Goal: Transaction & Acquisition: Purchase product/service

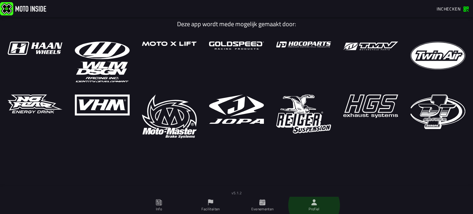
click at [316, 203] on icon at bounding box center [314, 202] width 7 height 7
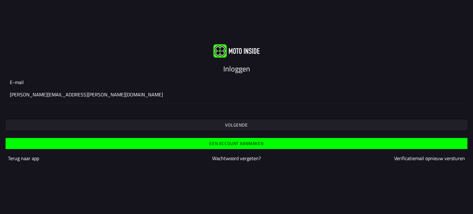
type input "[PERSON_NAME][EMAIL_ADDRESS][DOMAIN_NAME]"
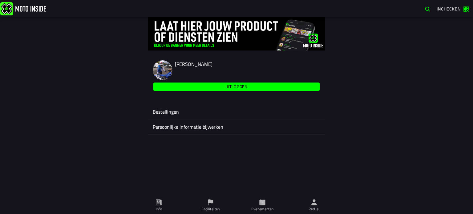
click at [267, 206] on span "Evenementen" at bounding box center [262, 205] width 44 height 17
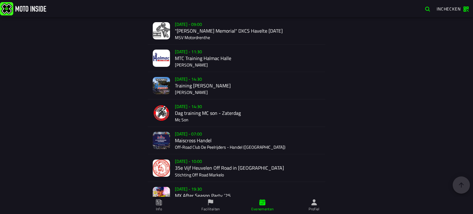
scroll to position [1036, 0]
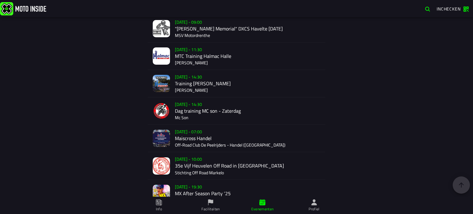
click at [212, 138] on div "Verkoop nog niet gestart Su 2 Nov - 07:00 Maiscross Handel Off-Road Club De Pee…" at bounding box center [247, 138] width 145 height 27
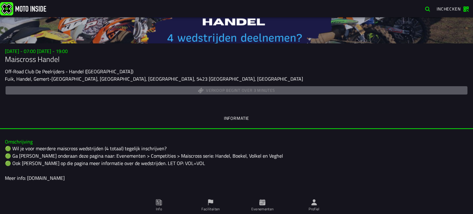
scroll to position [39, 0]
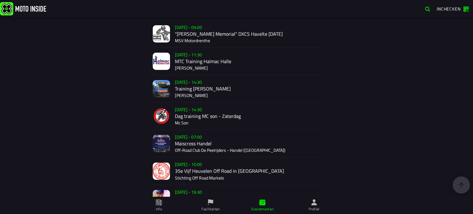
scroll to position [1033, 0]
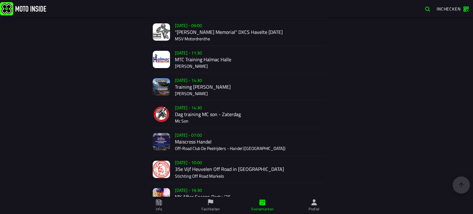
click at [194, 140] on div "Verkoop nog niet gestart Su 2 Nov - 07:00 Maiscross Handel Off-Road Club De Pee…" at bounding box center [247, 141] width 145 height 27
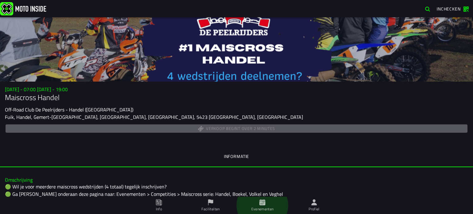
click at [267, 206] on span "Evenementen" at bounding box center [262, 205] width 44 height 17
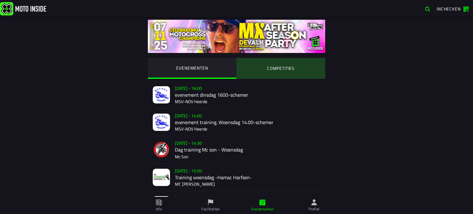
click at [287, 64] on ion-segment-button "COMPETITIES" at bounding box center [281, 68] width 89 height 21
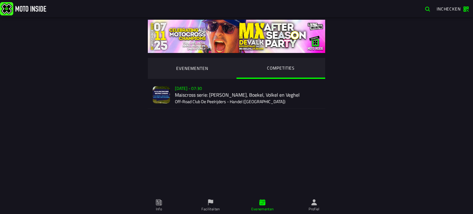
click at [214, 89] on div "Su 2 Nov - 07:30 Maiscross serie: Handel, Boekel, Volkel en Veghel Off-Road Clu…" at bounding box center [247, 94] width 145 height 27
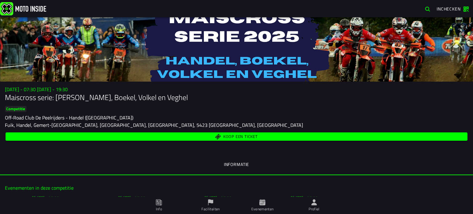
click at [230, 137] on span "Koop een ticket" at bounding box center [240, 137] width 35 height 4
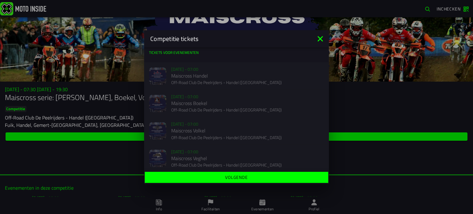
scroll to position [4, 0]
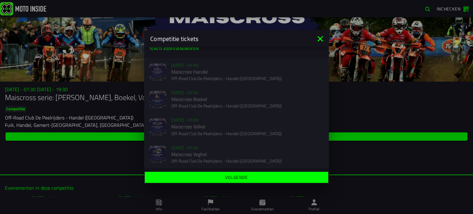
click at [320, 37] on icon at bounding box center [321, 39] width 10 height 10
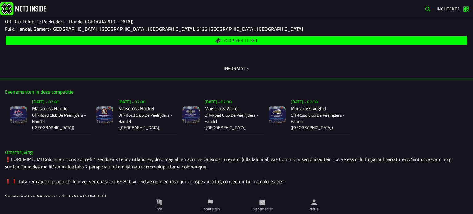
scroll to position [92, 0]
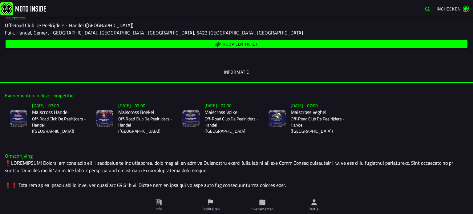
click at [47, 110] on h2 "Maiscross Handel" at bounding box center [59, 112] width 54 height 6
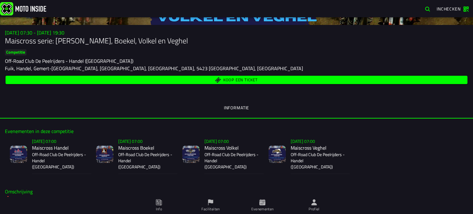
scroll to position [58, 0]
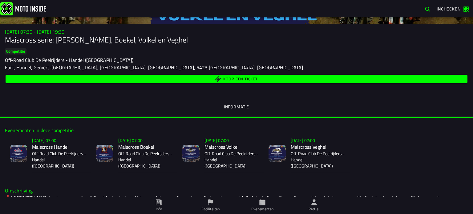
click at [252, 78] on span "Koop een ticket" at bounding box center [240, 79] width 35 height 4
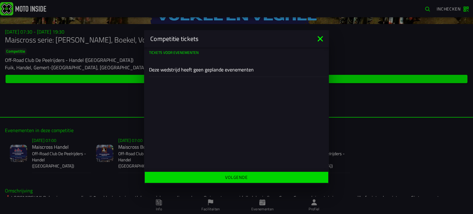
click at [224, 176] on span "Volgende" at bounding box center [236, 177] width 174 height 4
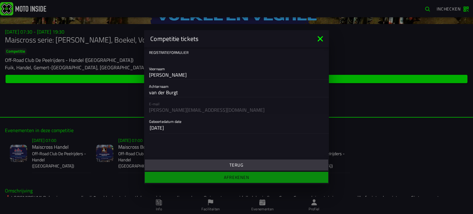
click at [321, 35] on icon at bounding box center [321, 39] width 10 height 10
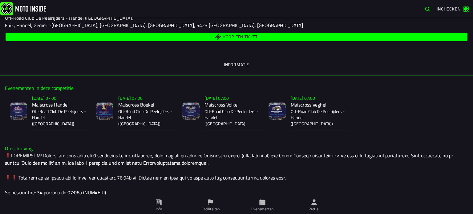
scroll to position [85, 0]
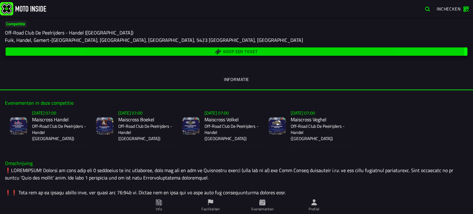
click at [286, 53] on span "Koop een ticket" at bounding box center [236, 52] width 455 height 6
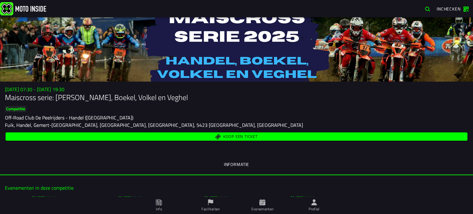
click at [349, 136] on span "Koop een ticket" at bounding box center [236, 137] width 455 height 6
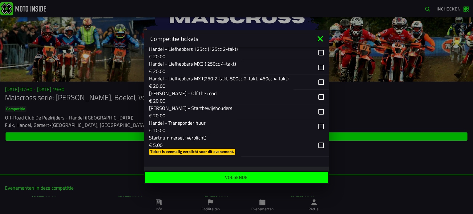
scroll to position [178, 0]
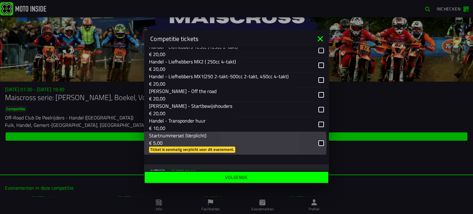
click at [251, 144] on div "button" at bounding box center [278, 143] width 72 height 22
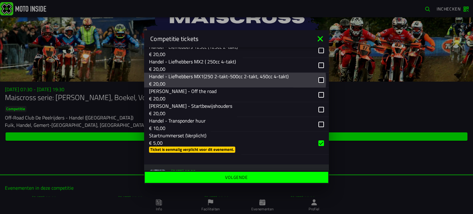
click at [266, 78] on p "Handel - Liefhebbers MX1(250 2-takt-500cc 2-takt, 450cc 4-takt)" at bounding box center [219, 76] width 140 height 7
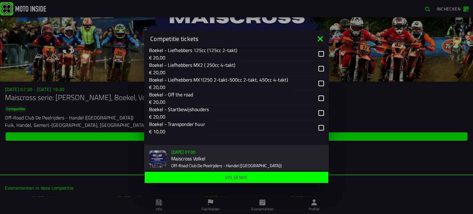
scroll to position [457, 0]
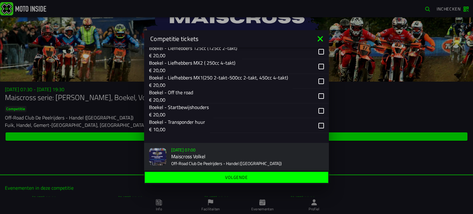
click at [311, 89] on div "button" at bounding box center [311, 81] width 36 height 15
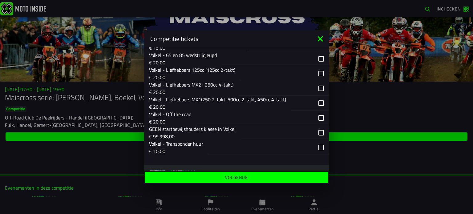
scroll to position [697, 0]
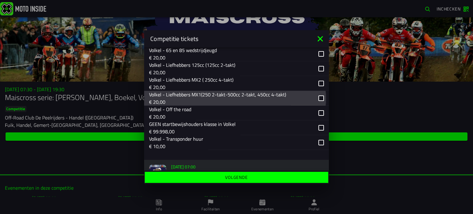
click at [264, 98] on p "Volkel - Liefhebbers MX1(250 2-takt-500cc 2-takt, 450cc 4-takt)" at bounding box center [217, 94] width 137 height 7
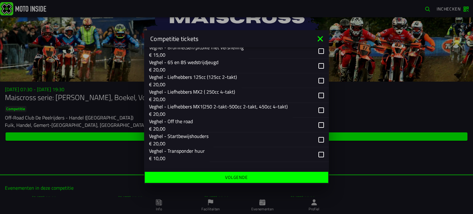
scroll to position [966, 0]
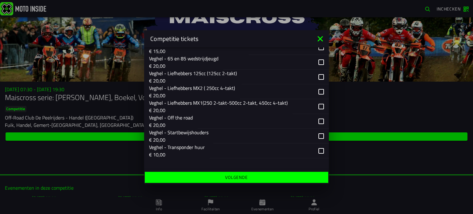
click at [237, 106] on p "€ 20,00" at bounding box center [218, 109] width 139 height 7
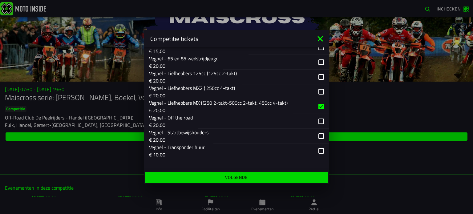
click at [260, 177] on span "Volgende" at bounding box center [236, 177] width 174 height 4
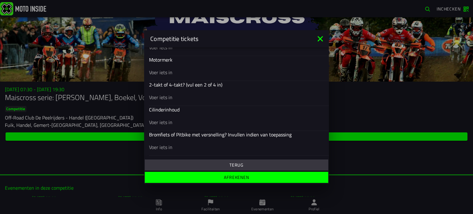
scroll to position [274, 0]
click at [169, 74] on input "text" at bounding box center [236, 72] width 175 height 7
type input "Y"
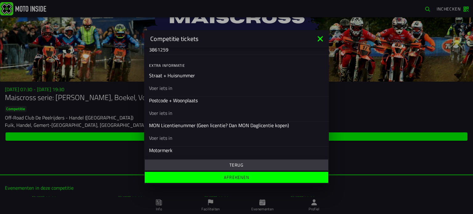
scroll to position [183, 0]
click at [165, 85] on input "text" at bounding box center [236, 88] width 175 height 7
type input "Vooroventje 51"
type input "Zeeland 5411NS"
type input "3"
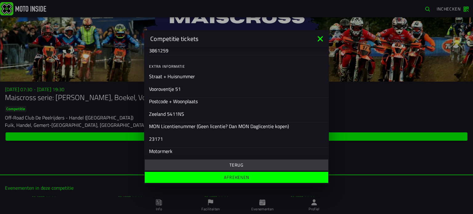
type input "23171"
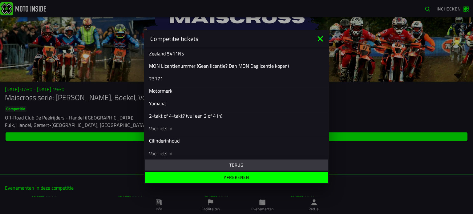
type input "Yamaha"
type input "2takt"
type input "250"
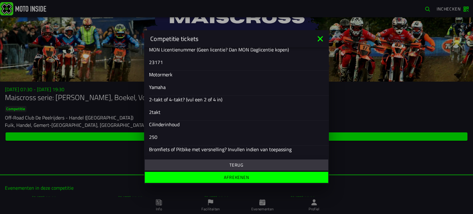
scroll to position [274, 0]
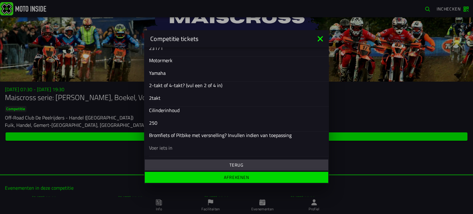
click at [267, 177] on span "Afrekenen" at bounding box center [236, 177] width 174 height 4
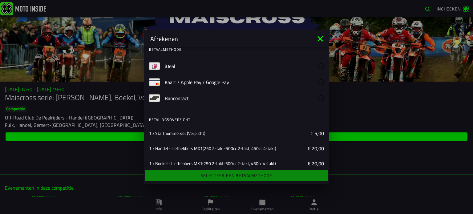
scroll to position [0, 0]
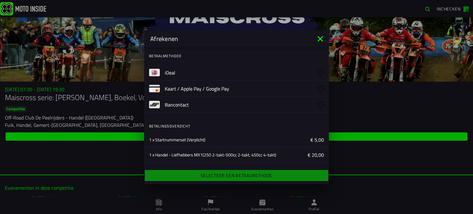
click at [278, 67] on label "iDeal" at bounding box center [244, 73] width 159 height 16
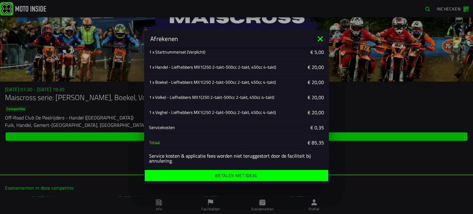
scroll to position [89, 0]
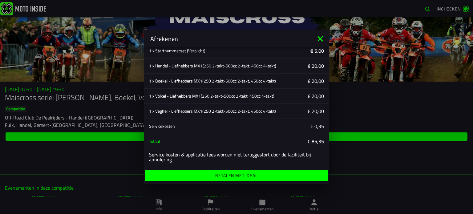
click at [279, 172] on button "Betalen met iDeal" at bounding box center [237, 175] width 184 height 11
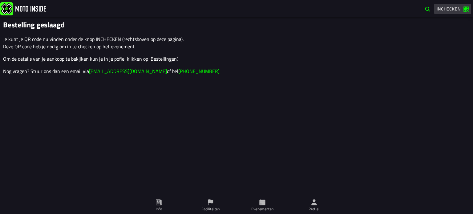
click at [440, 10] on span "Inchecken" at bounding box center [449, 9] width 24 height 6
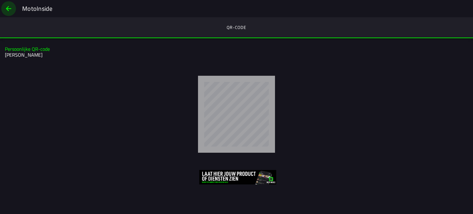
click at [12, 5] on span "back" at bounding box center [8, 8] width 7 height 15
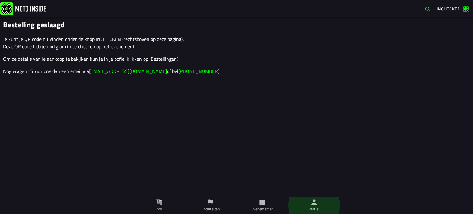
click at [306, 201] on span "Profiel" at bounding box center [314, 205] width 44 height 17
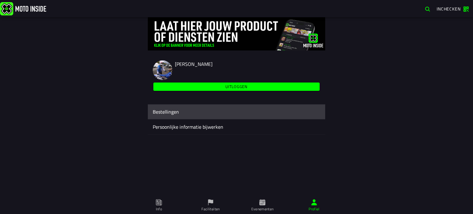
click at [189, 113] on ion-label "Bestellingen" at bounding box center [237, 111] width 168 height 7
